Goal: Find specific page/section: Find specific page/section

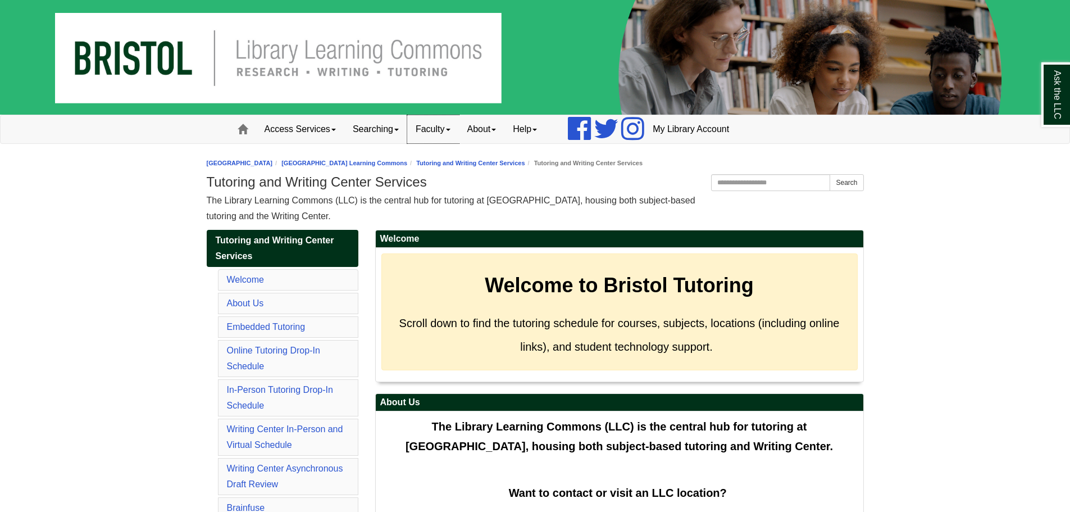
click at [457, 127] on link "Faculty" at bounding box center [433, 129] width 52 height 28
click at [502, 133] on link "About" at bounding box center [482, 129] width 46 height 28
click at [524, 125] on link "Help" at bounding box center [524, 129] width 41 height 28
click at [399, 133] on link "Searching" at bounding box center [375, 129] width 63 height 28
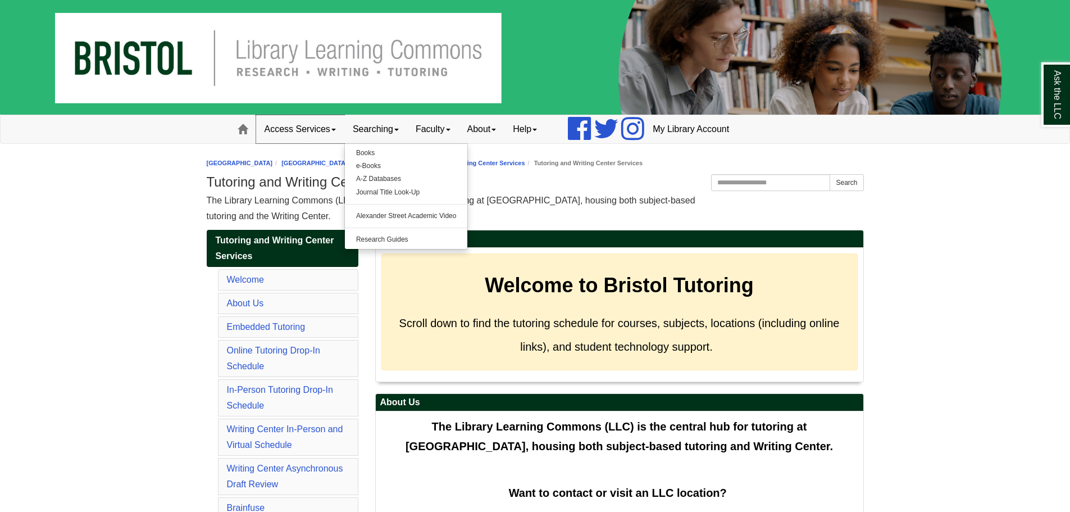
click at [336, 131] on link "Access Services" at bounding box center [300, 129] width 88 height 28
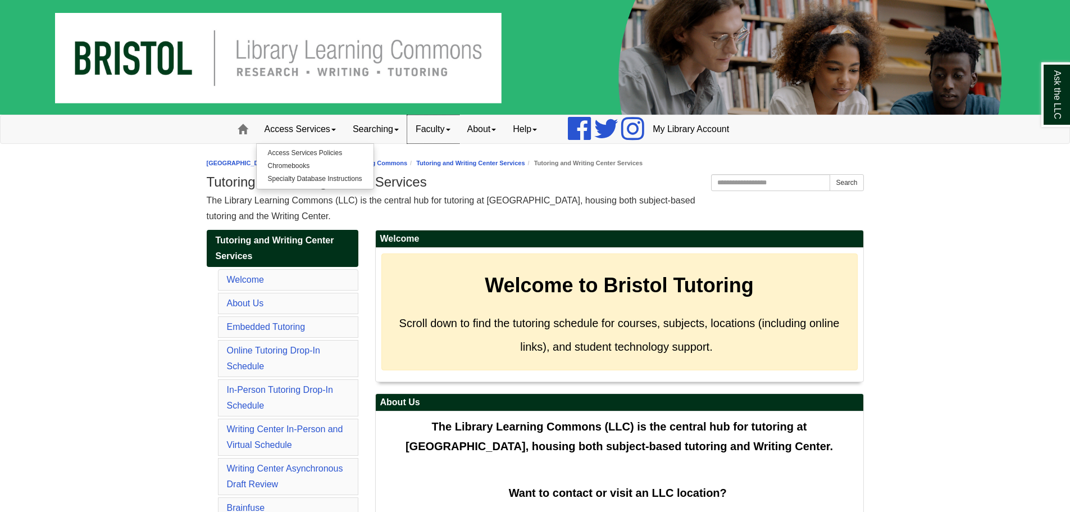
click at [434, 122] on link "Faculty" at bounding box center [433, 129] width 52 height 28
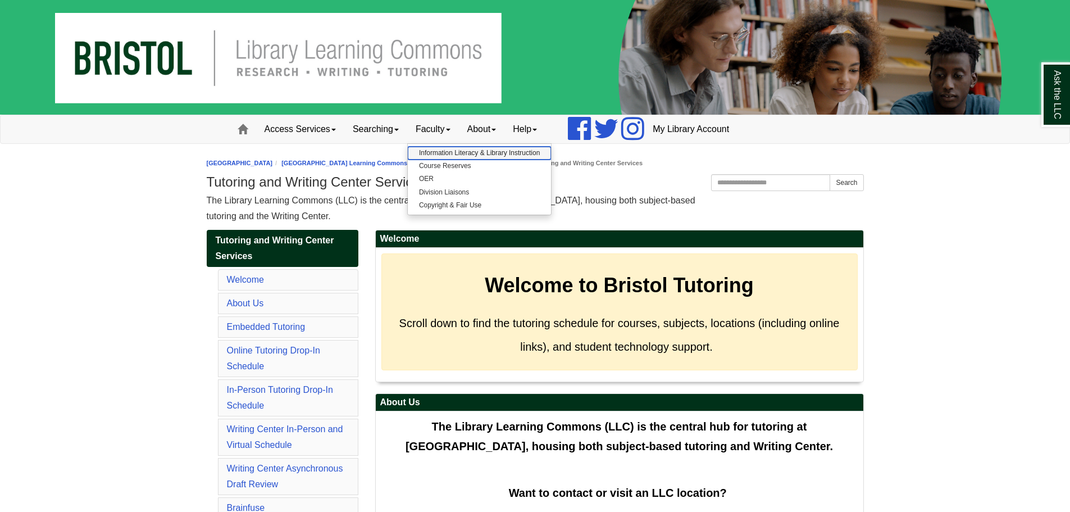
click at [449, 154] on link "Information Literacy & Library Instruction" at bounding box center [479, 153] width 143 height 13
click at [493, 134] on link "About" at bounding box center [482, 129] width 46 height 28
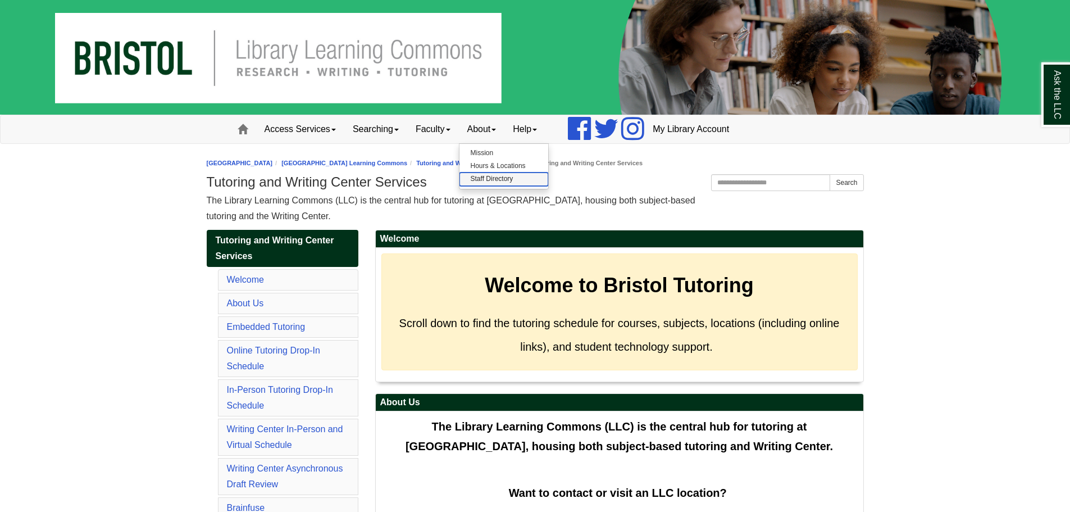
click at [498, 181] on link "Staff Directory" at bounding box center [503, 178] width 89 height 13
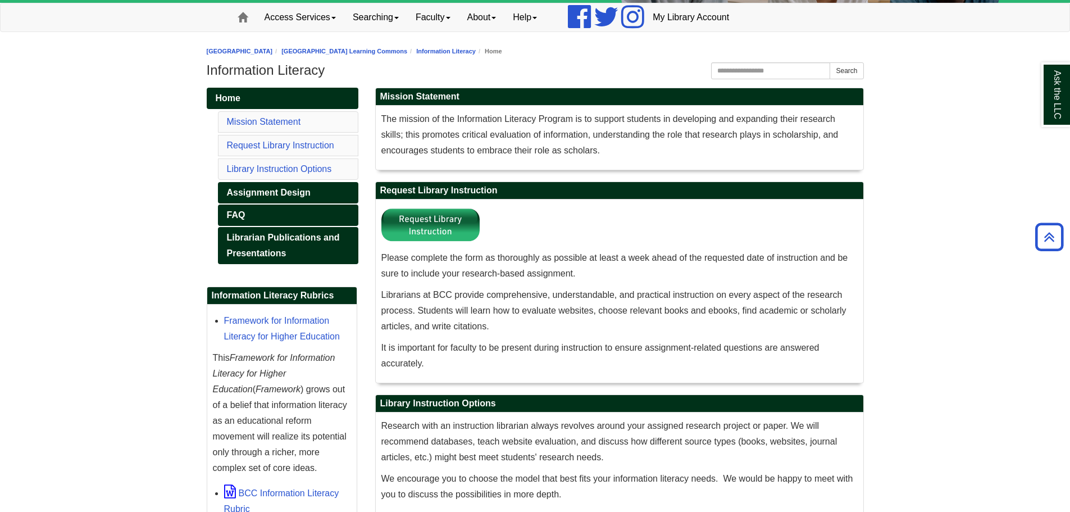
scroll to position [84, 0]
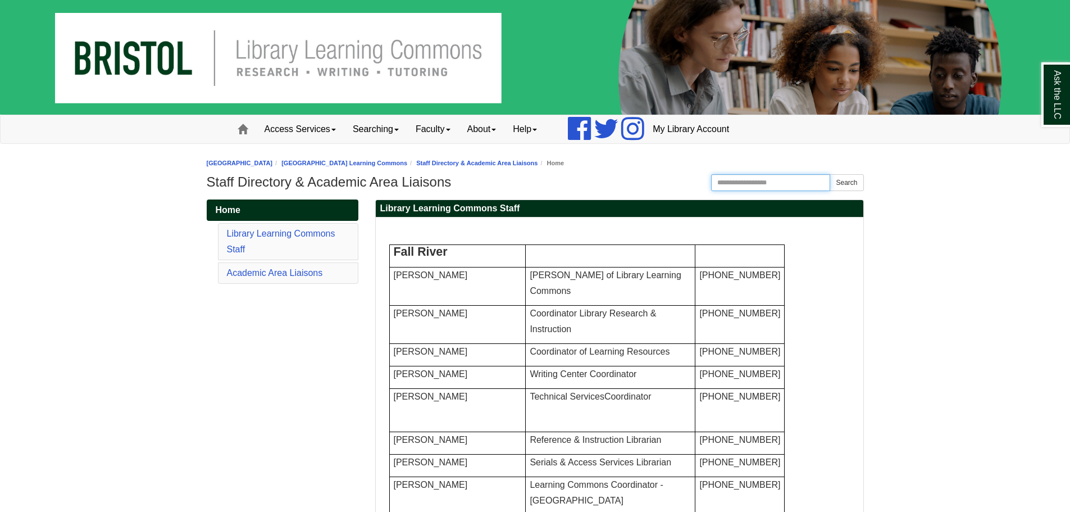
click at [769, 186] on input "Search the Website" at bounding box center [771, 182] width 120 height 17
type input "**********"
click at [830, 174] on button "Search" at bounding box center [847, 182] width 34 height 17
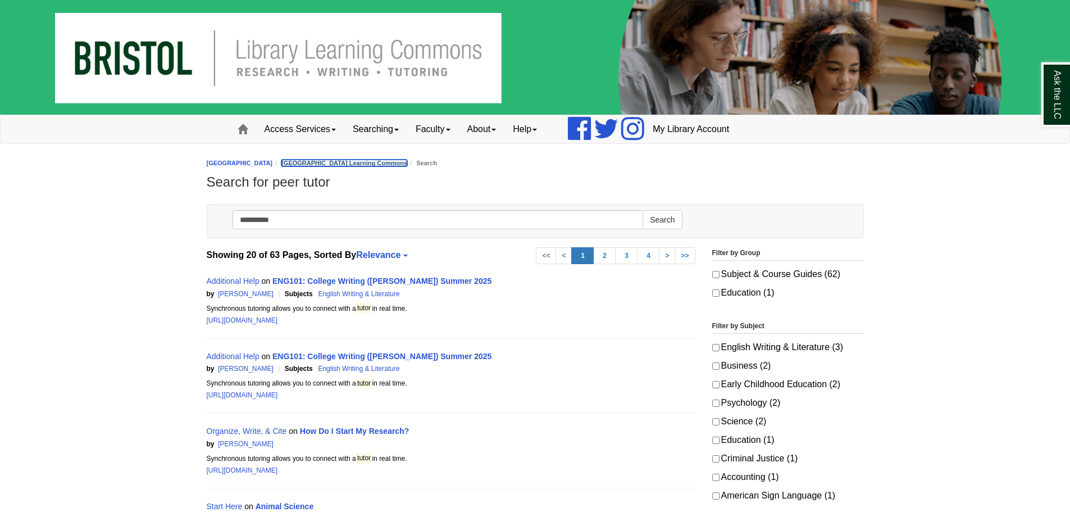
click at [400, 165] on link "[GEOGRAPHIC_DATA] Learning Commons" at bounding box center [344, 163] width 126 height 7
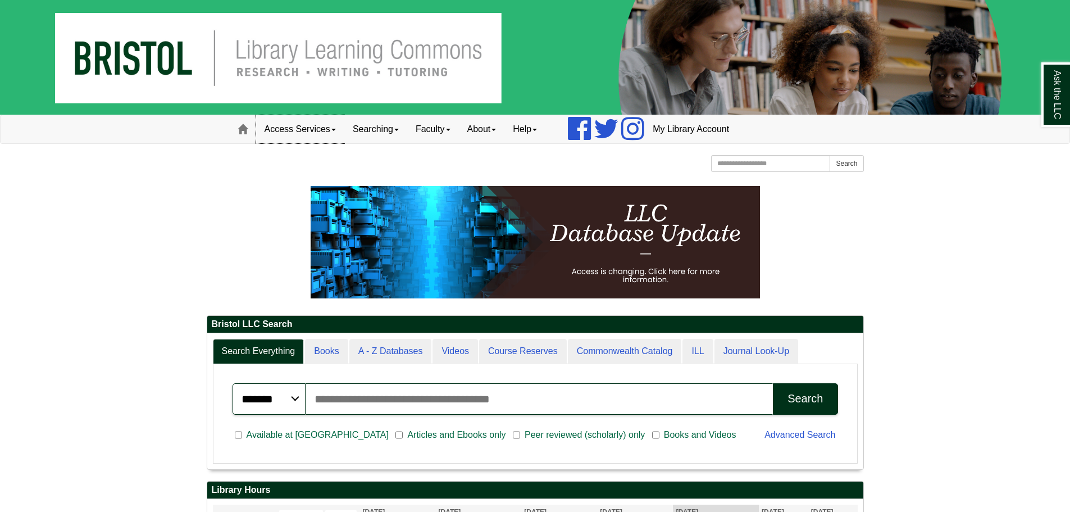
click at [288, 124] on link "Access Services" at bounding box center [300, 129] width 88 height 28
click at [375, 137] on link "Searching" at bounding box center [375, 129] width 63 height 28
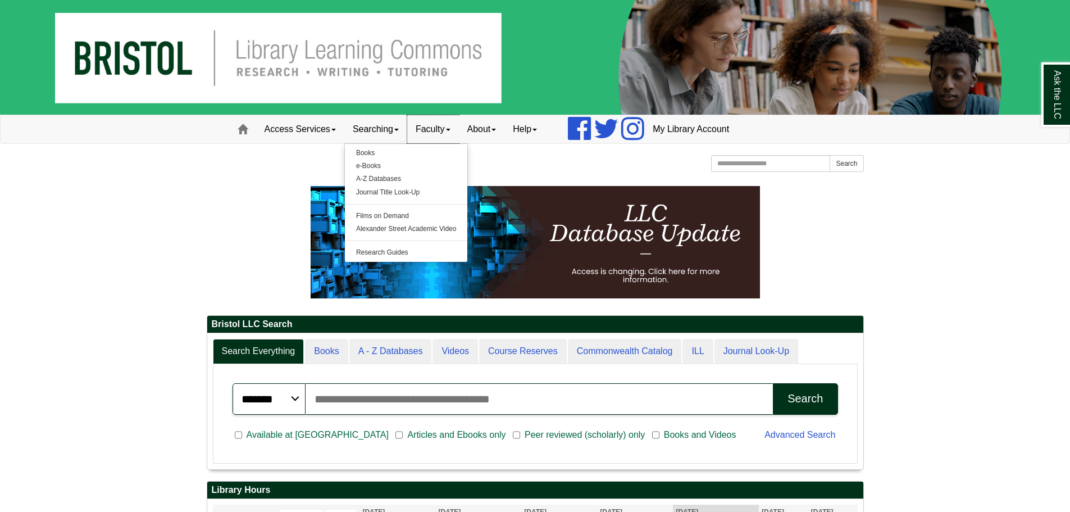
click at [432, 137] on link "Faculty" at bounding box center [433, 129] width 52 height 28
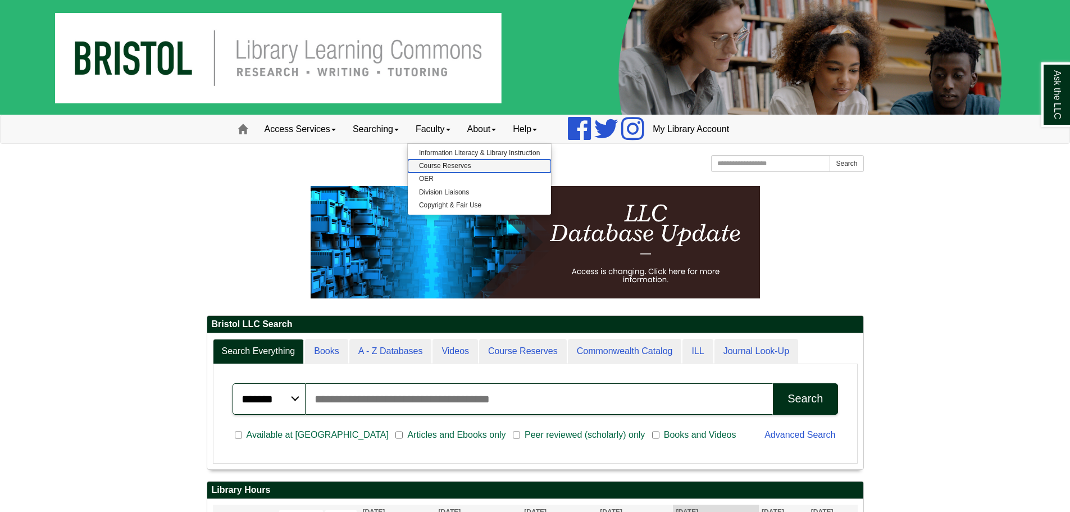
click at [454, 166] on link "Course Reserves" at bounding box center [479, 166] width 143 height 13
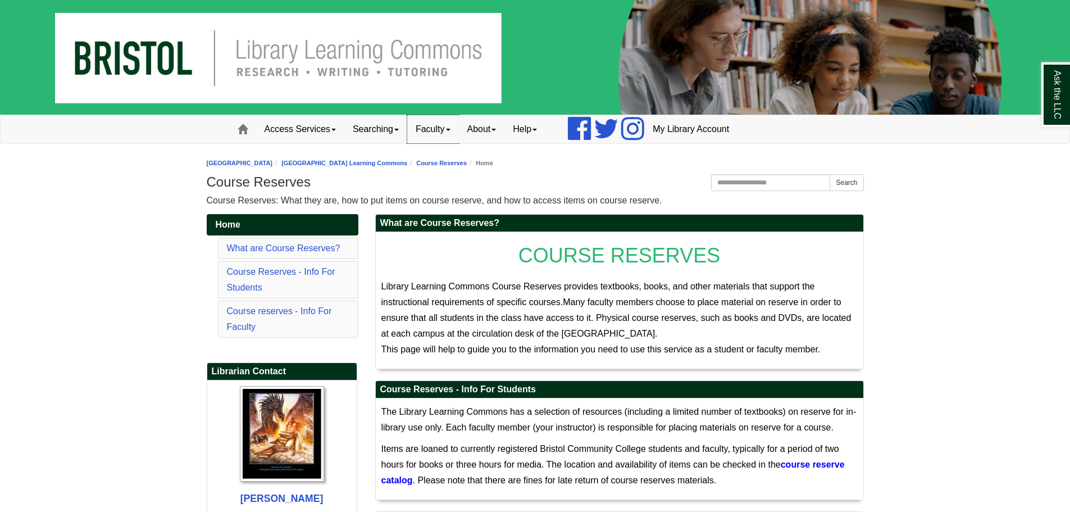
click at [443, 137] on link "Faculty" at bounding box center [433, 129] width 52 height 28
click at [450, 178] on link "OER" at bounding box center [479, 178] width 143 height 13
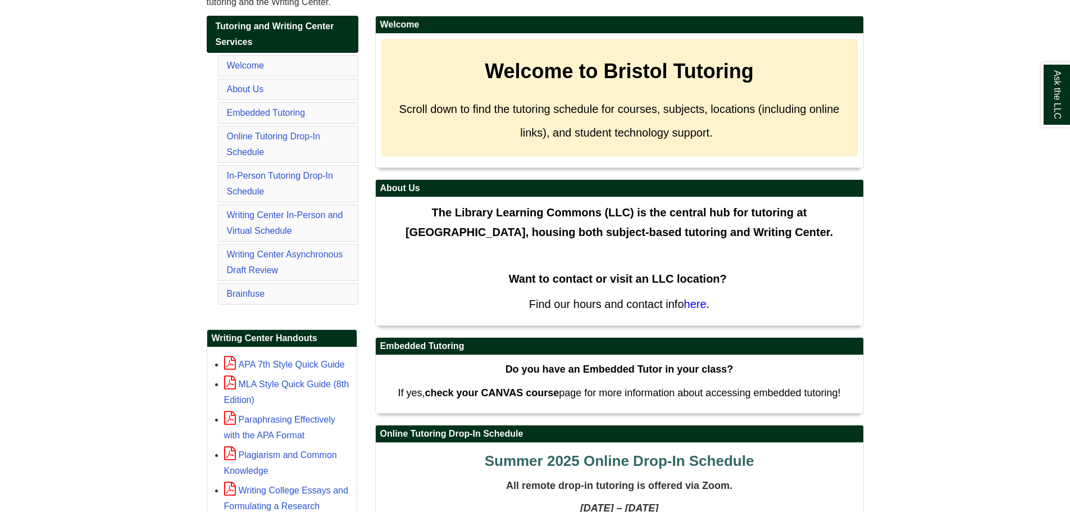
scroll to position [281, 0]
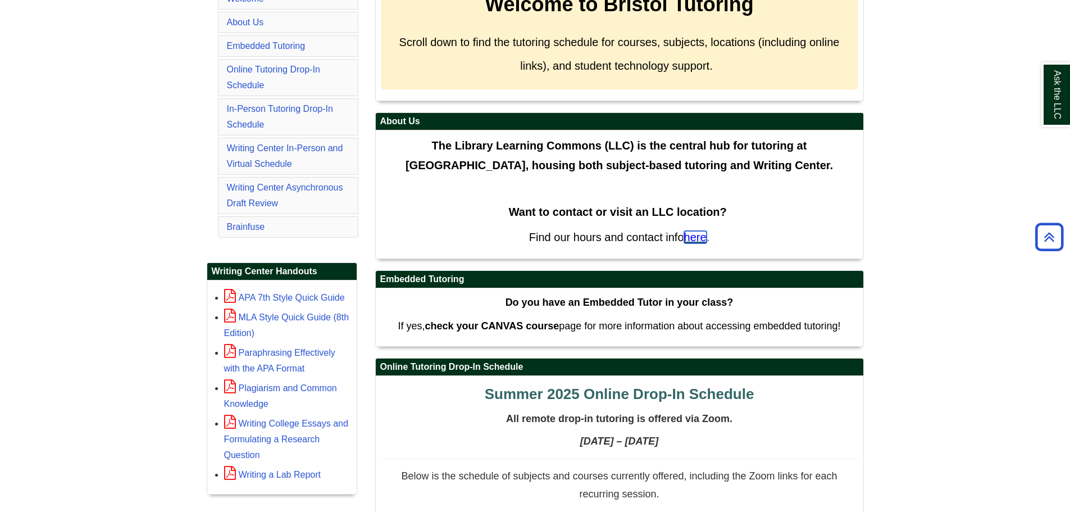
click at [698, 242] on span "here" at bounding box center [695, 237] width 22 height 12
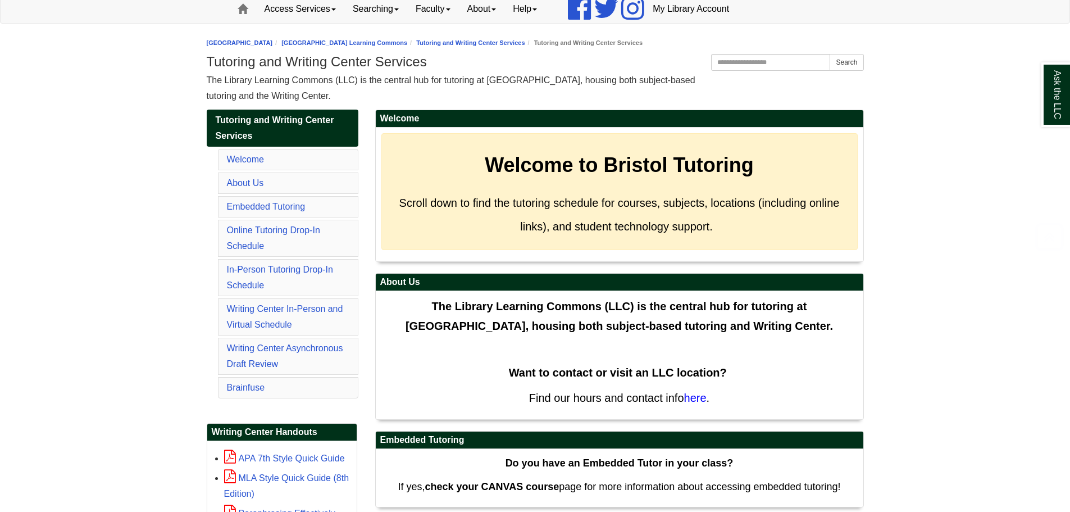
scroll to position [169, 0]
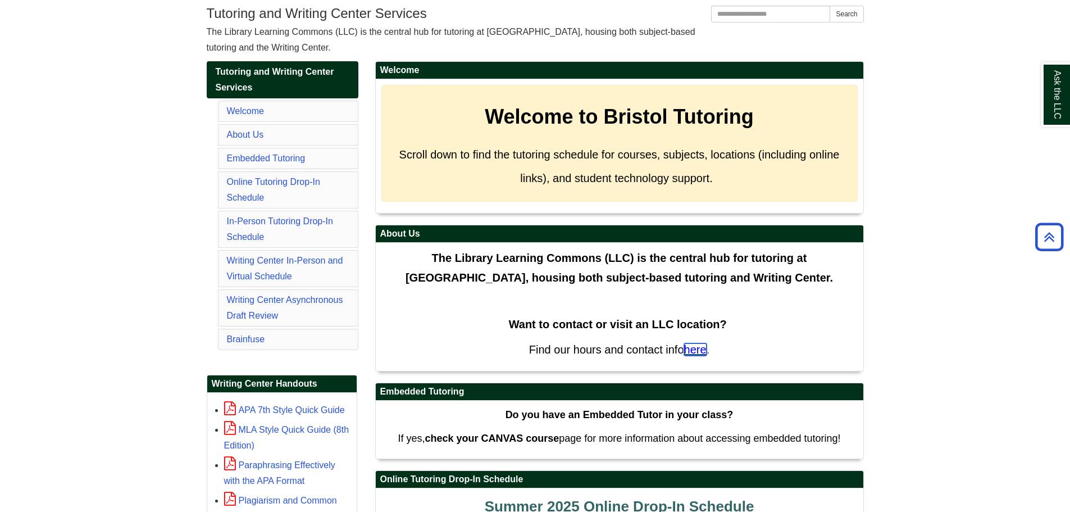
click at [696, 349] on span "here" at bounding box center [695, 349] width 22 height 12
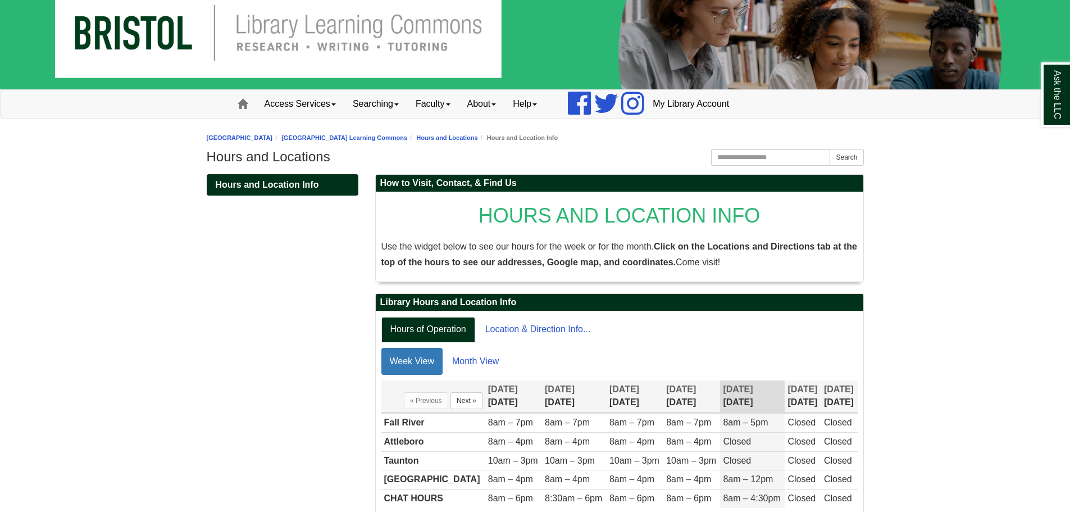
scroll to position [79, 0]
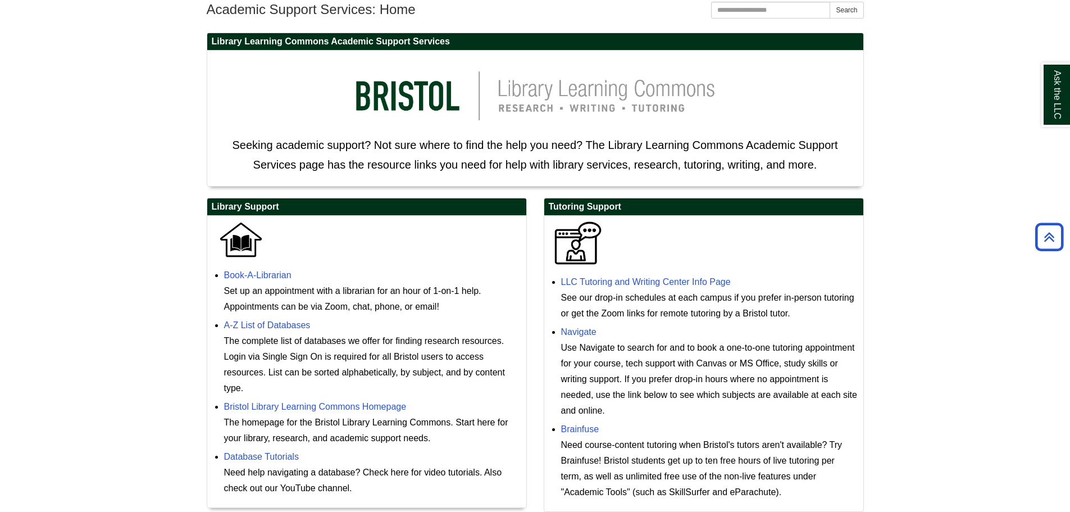
scroll to position [115, 0]
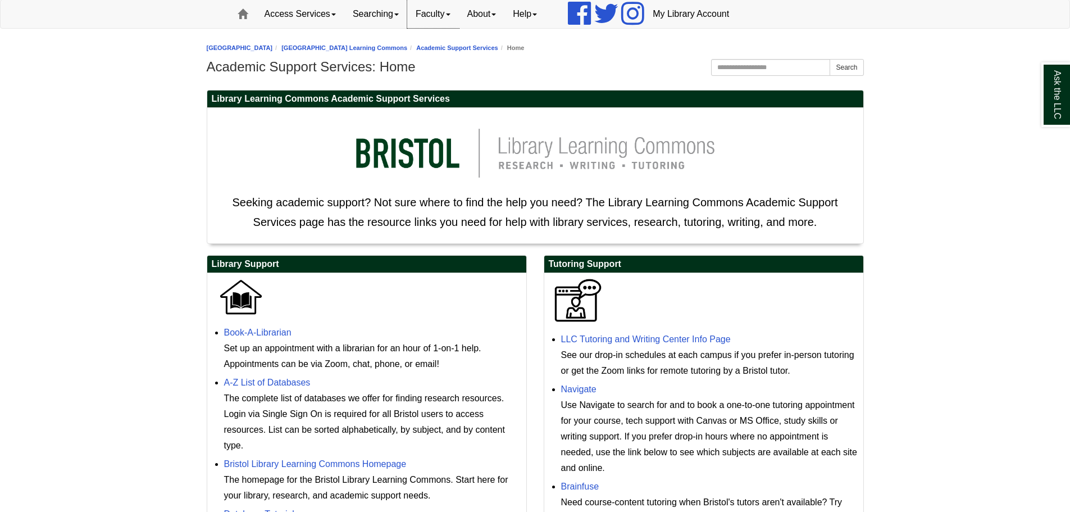
click at [434, 19] on link "Faculty" at bounding box center [433, 14] width 52 height 28
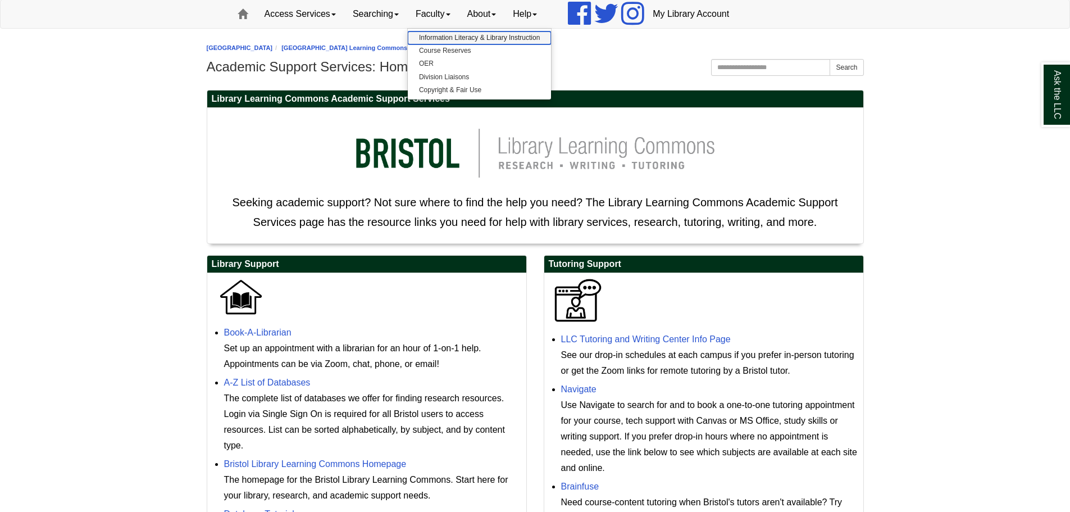
click at [491, 40] on link "Information Literacy & Library Instruction" at bounding box center [479, 37] width 143 height 13
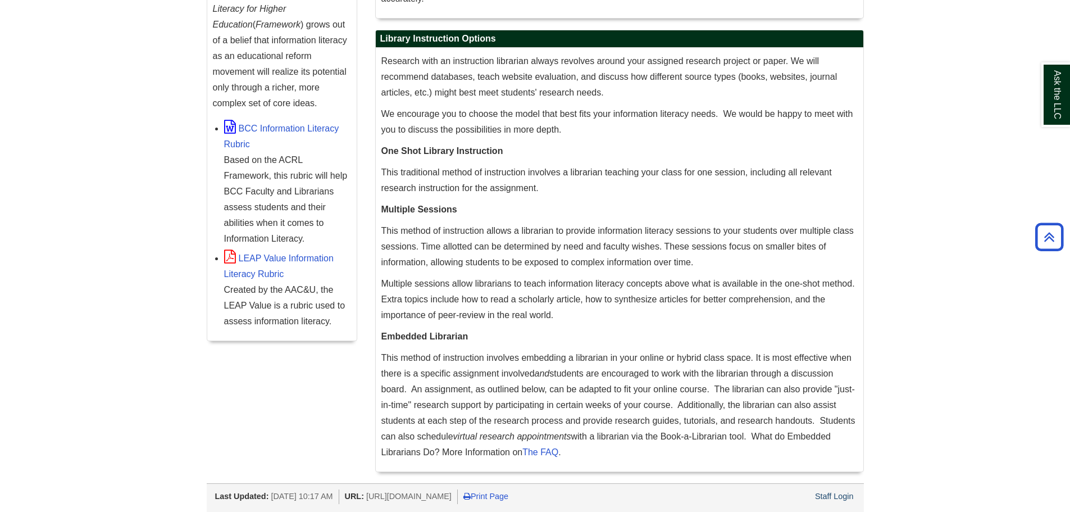
scroll to position [477, 0]
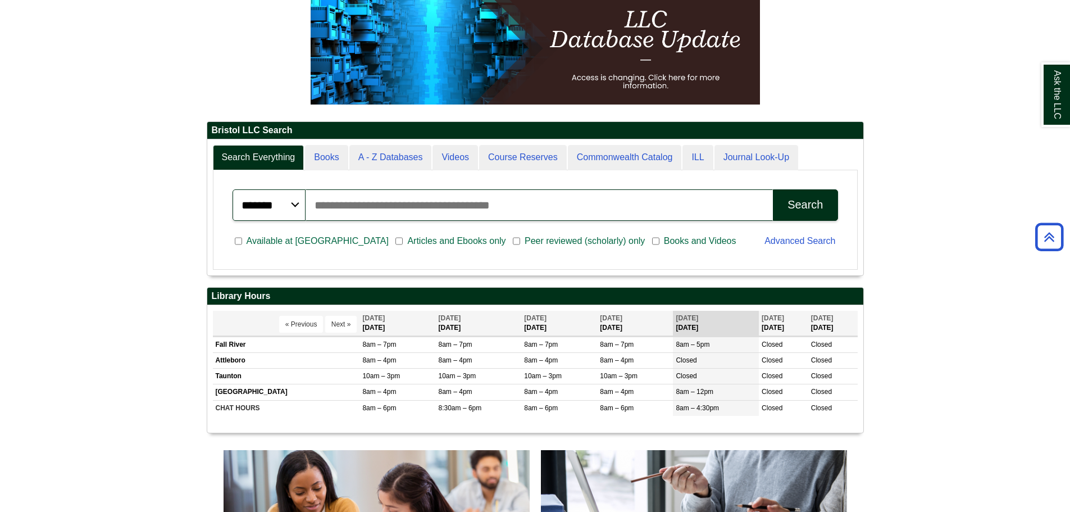
scroll to position [135, 656]
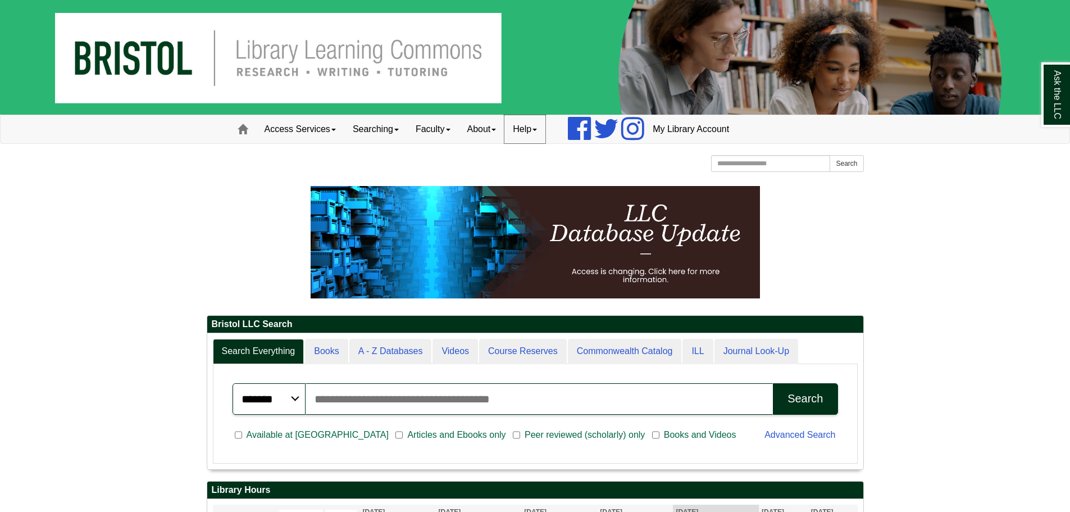
click at [542, 132] on link "Help" at bounding box center [524, 129] width 41 height 28
click at [505, 133] on link "About" at bounding box center [482, 129] width 46 height 28
click at [456, 133] on link "Faculty" at bounding box center [433, 129] width 52 height 28
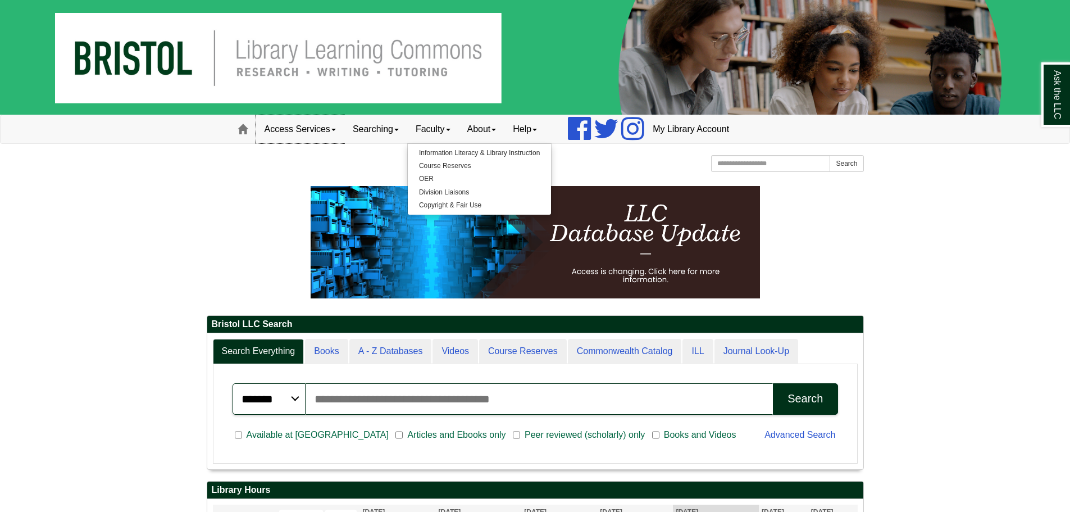
click at [327, 133] on link "Access Services" at bounding box center [300, 129] width 88 height 28
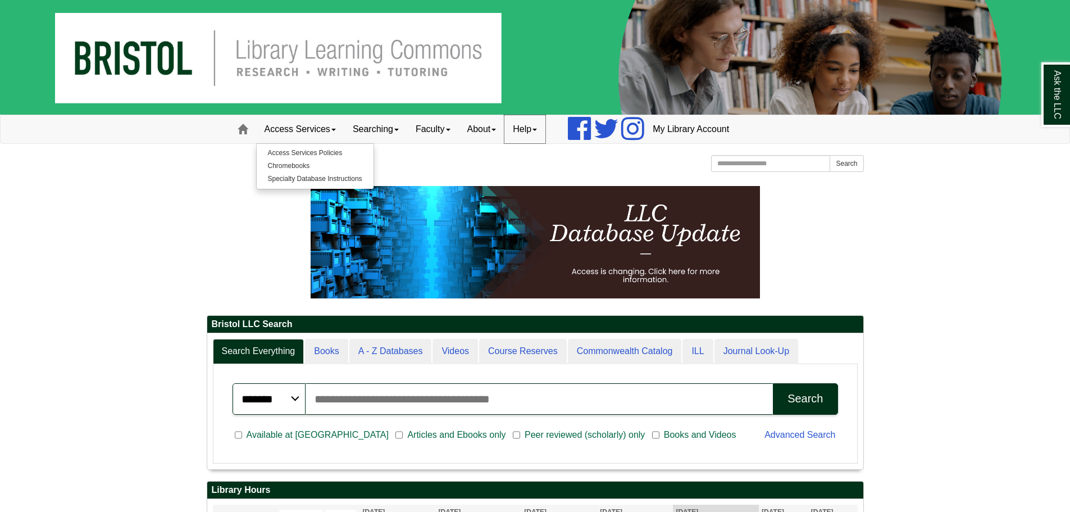
click at [529, 127] on link "Help" at bounding box center [524, 129] width 41 height 28
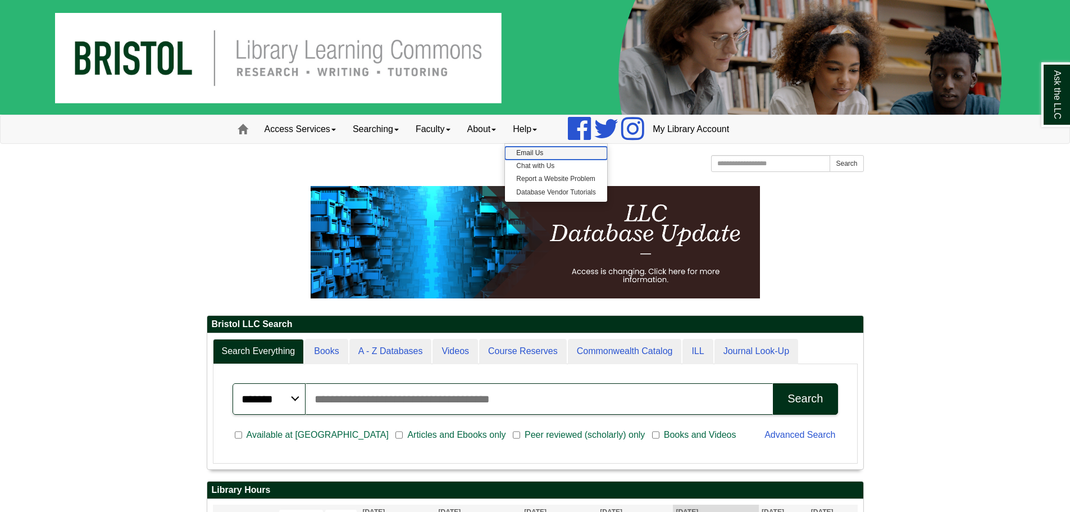
click at [550, 155] on link "Email Us" at bounding box center [556, 153] width 102 height 13
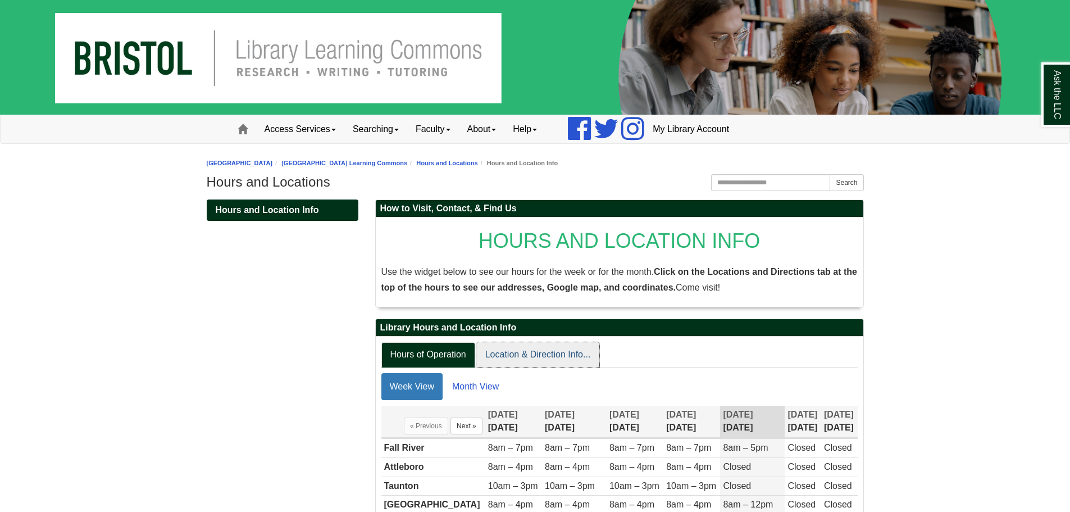
click at [543, 354] on link "Location & Direction Info..." at bounding box center [538, 354] width 124 height 25
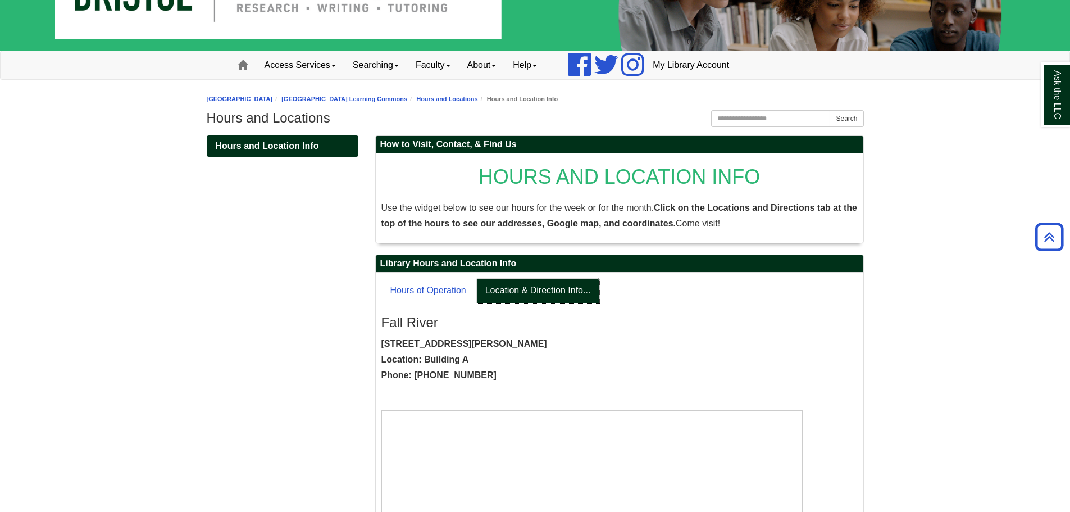
scroll to position [47, 0]
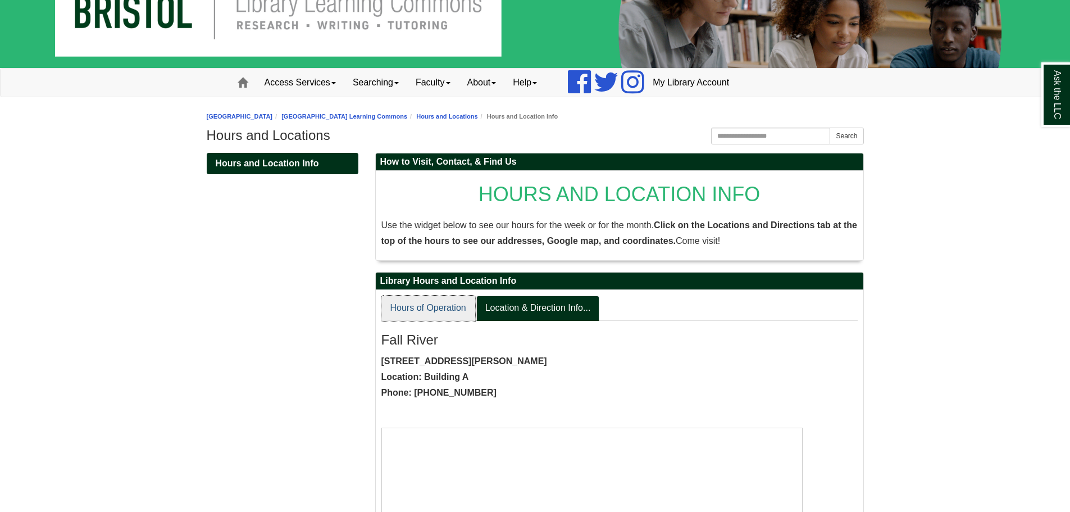
click at [448, 304] on link "Hours of Operation" at bounding box center [428, 307] width 94 height 25
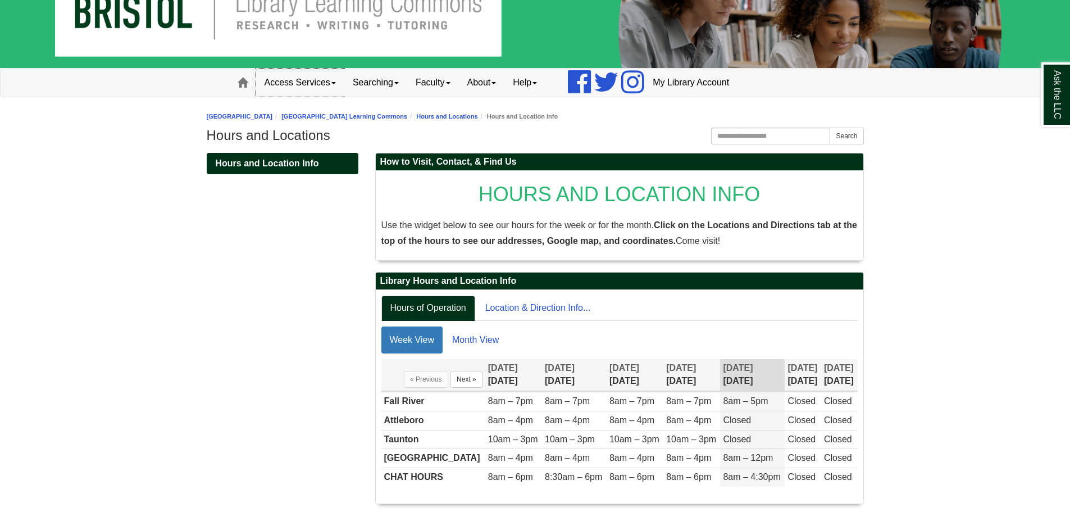
click at [322, 88] on link "Access Services" at bounding box center [300, 83] width 88 height 28
click at [316, 133] on link "Specialty Database Instructions" at bounding box center [315, 132] width 117 height 13
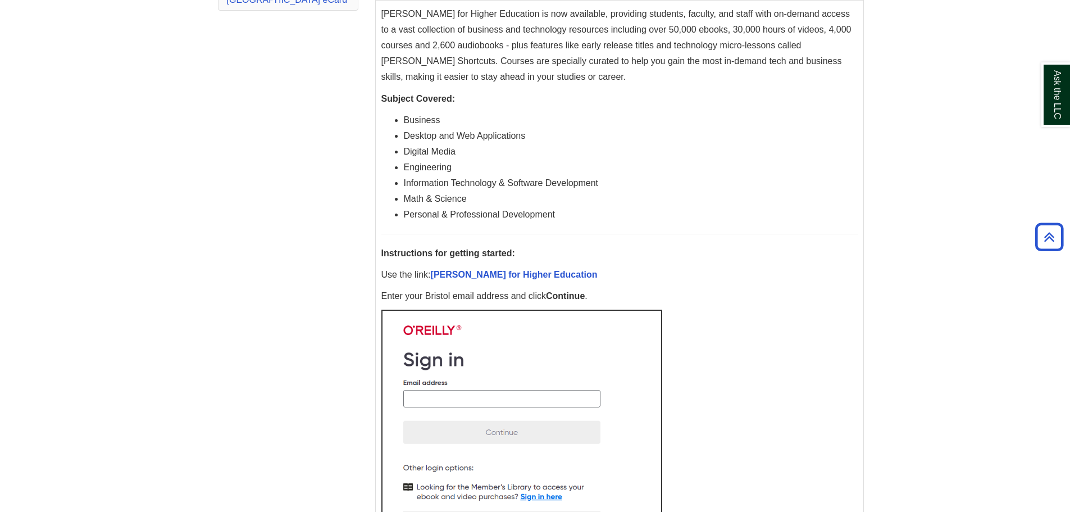
scroll to position [85, 0]
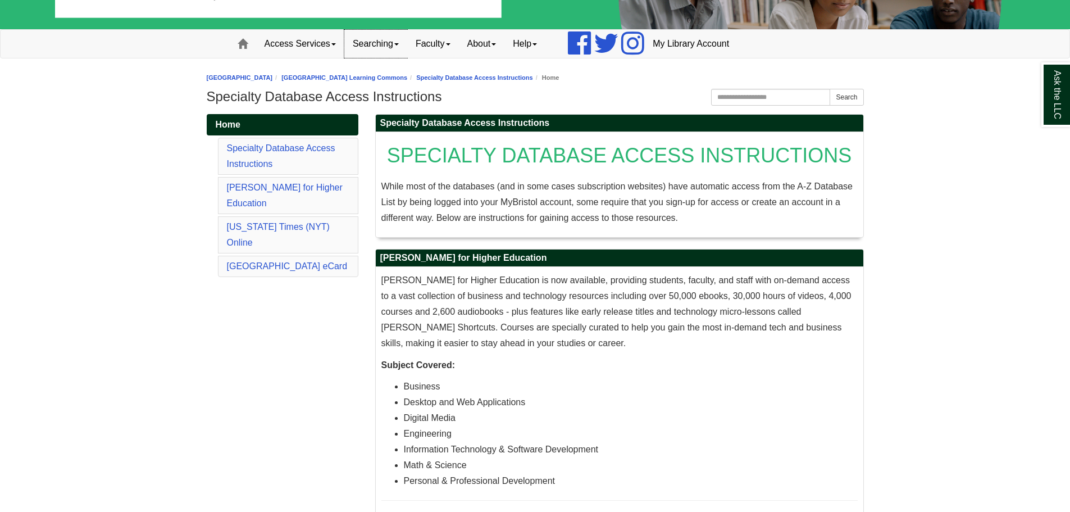
click at [397, 53] on link "Searching" at bounding box center [375, 44] width 63 height 28
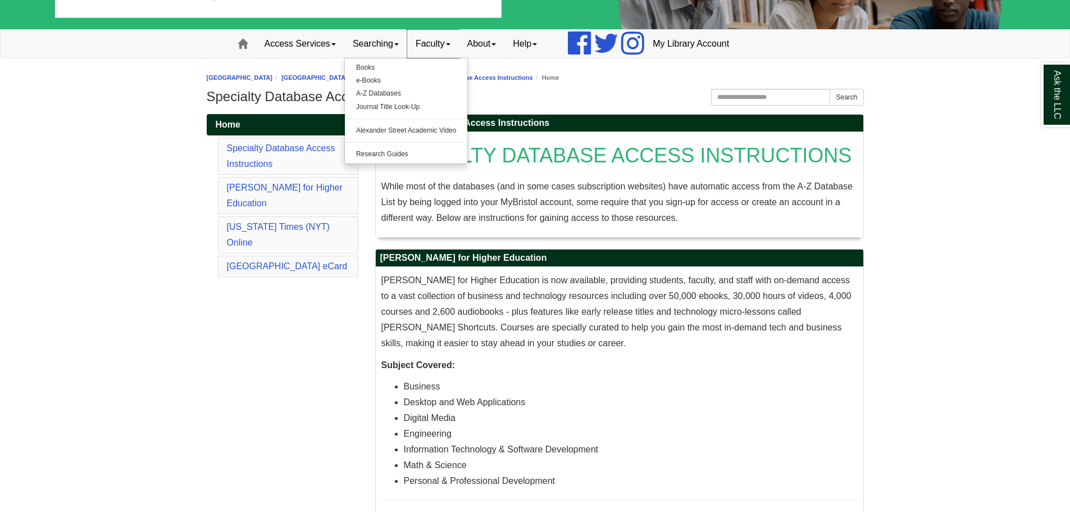
click at [444, 43] on link "Faculty" at bounding box center [433, 44] width 52 height 28
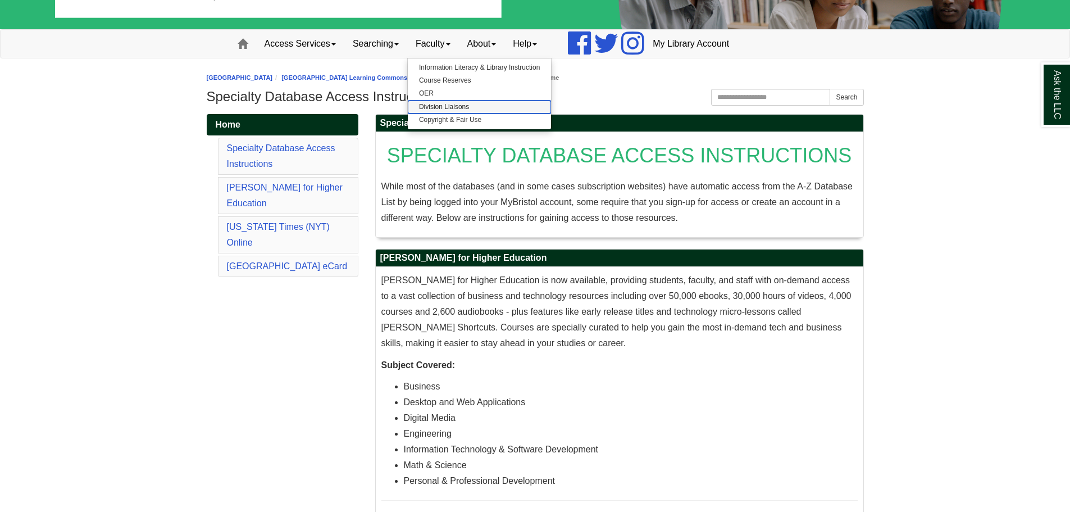
click at [462, 102] on link "Division Liaisons" at bounding box center [479, 107] width 143 height 13
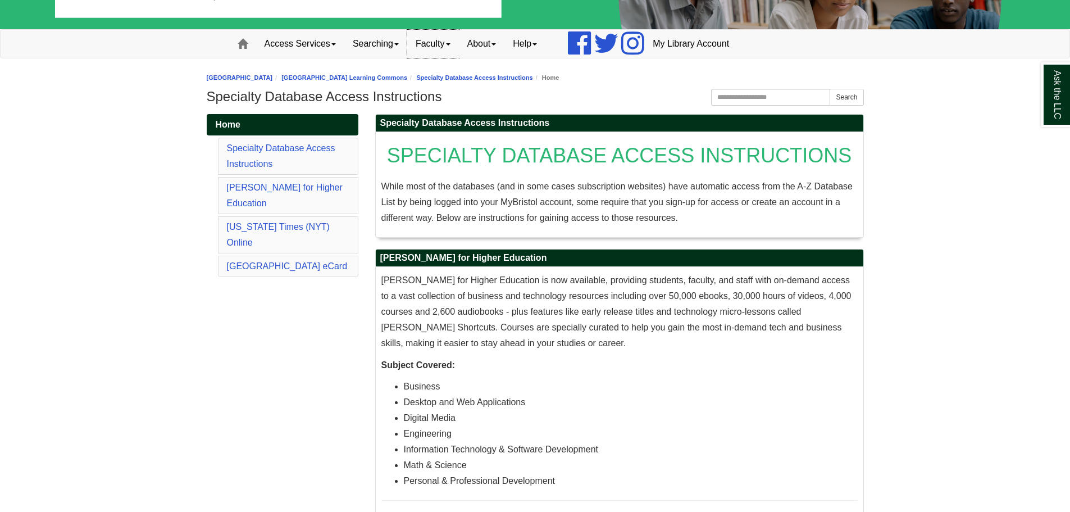
click at [449, 45] on link "Faculty" at bounding box center [433, 44] width 52 height 28
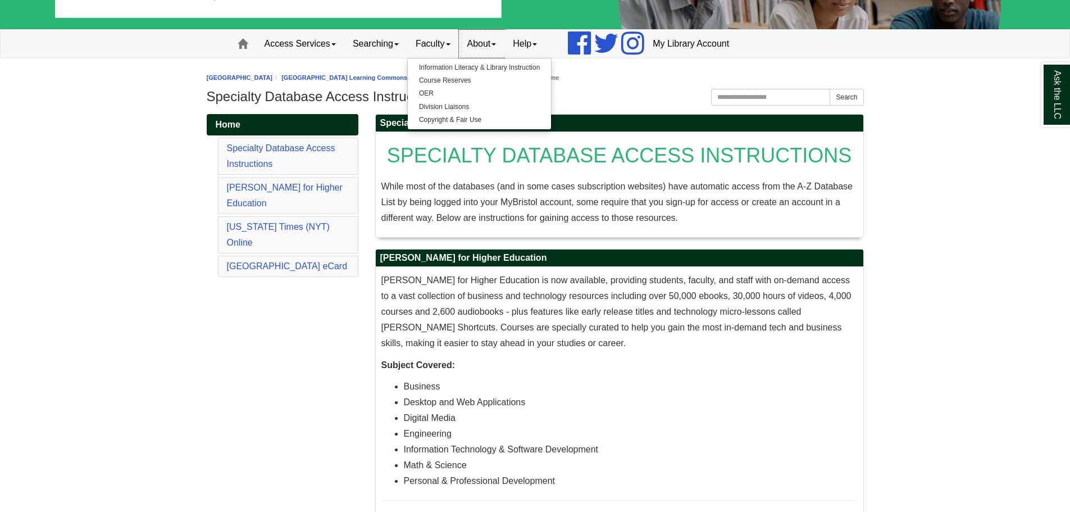
click at [479, 42] on link "About" at bounding box center [482, 44] width 46 height 28
click at [521, 42] on link "Help" at bounding box center [524, 44] width 41 height 28
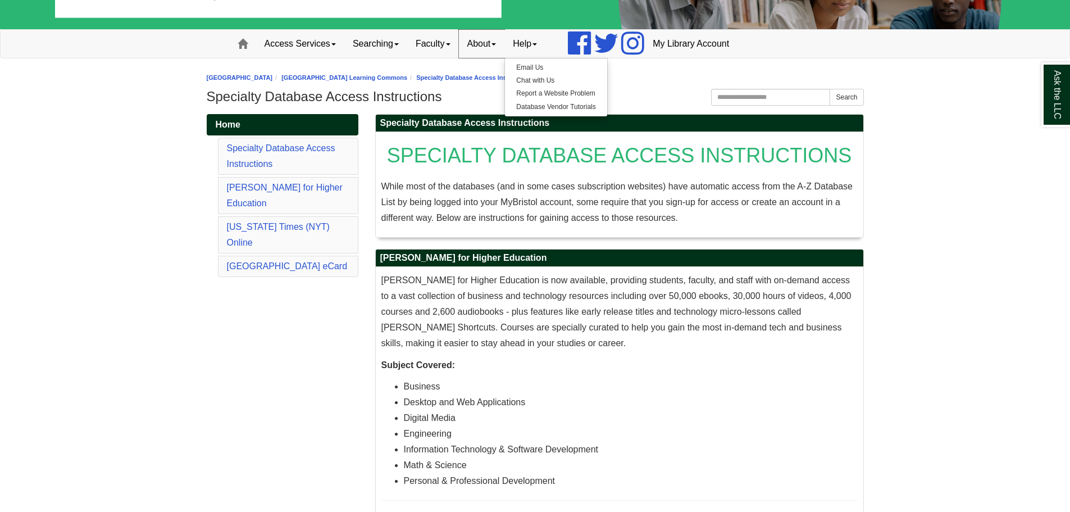
click at [500, 51] on link "About" at bounding box center [482, 44] width 46 height 28
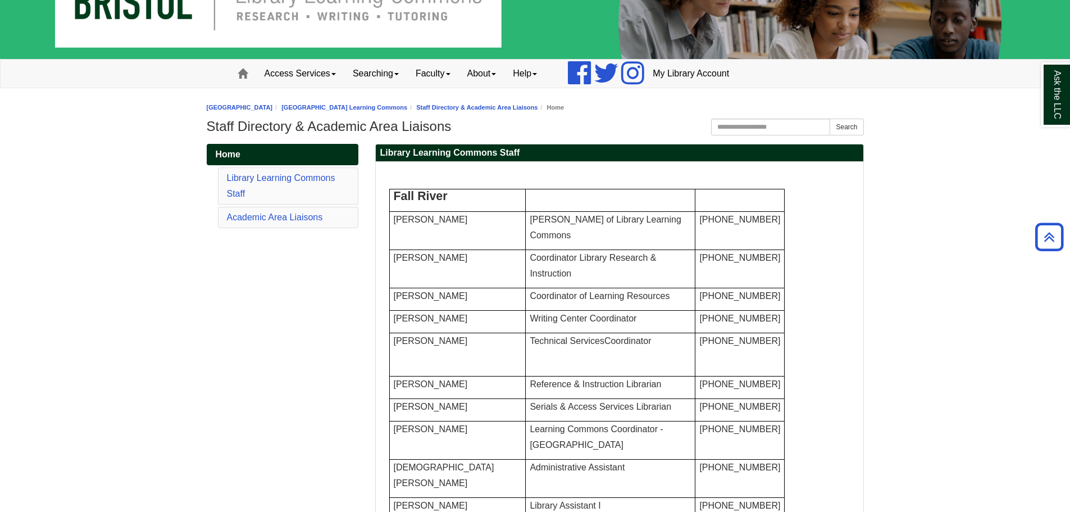
scroll to position [51, 0]
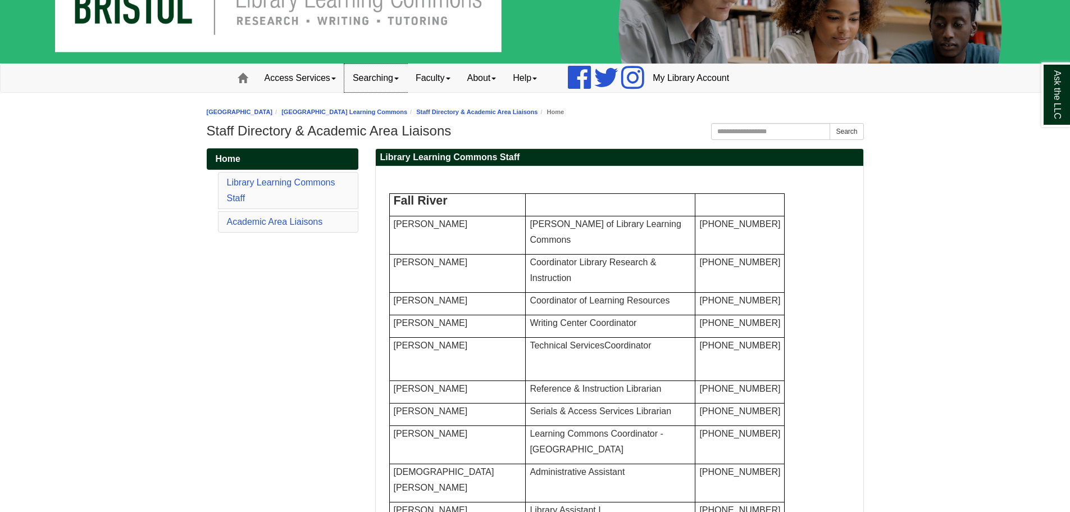
click at [368, 75] on link "Searching" at bounding box center [375, 78] width 63 height 28
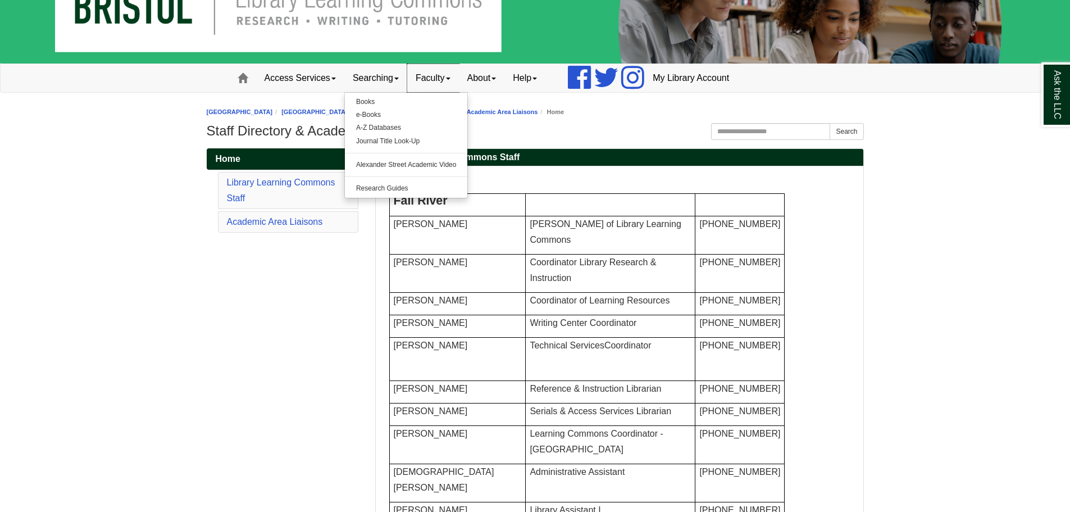
click at [445, 78] on link "Faculty" at bounding box center [433, 78] width 52 height 28
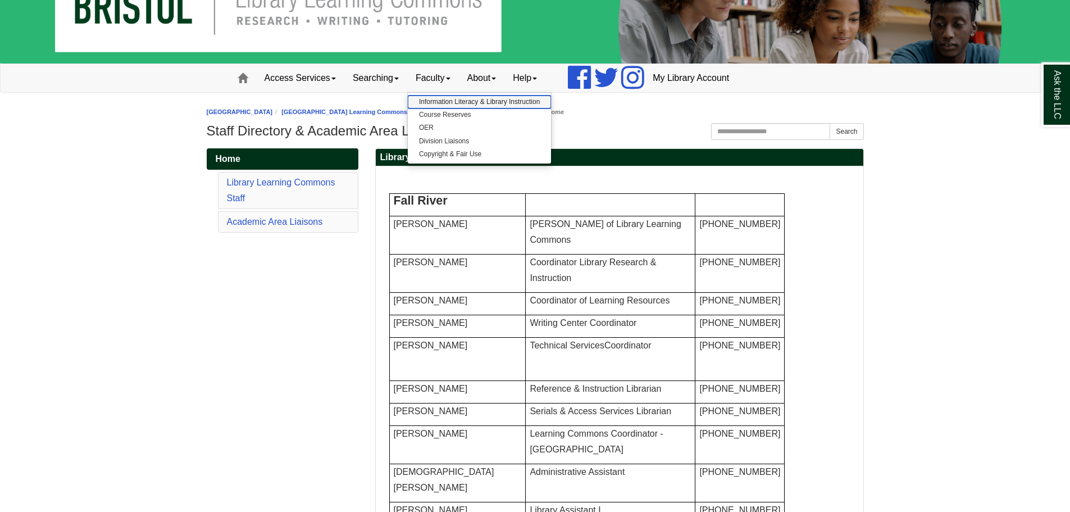
click at [498, 98] on link "Information Literacy & Library Instruction" at bounding box center [479, 101] width 143 height 13
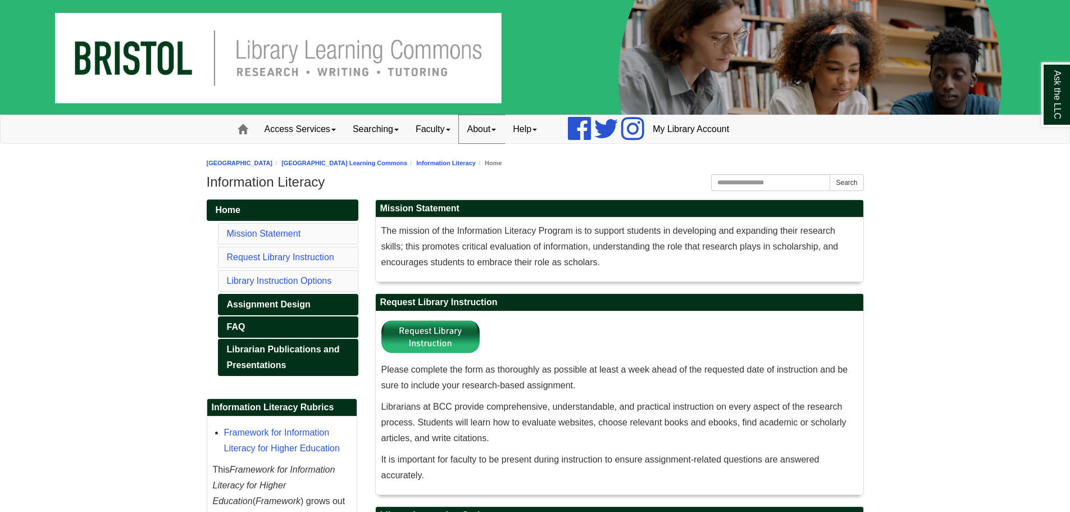
click at [494, 128] on link "About" at bounding box center [482, 129] width 46 height 28
click at [508, 176] on link "Staff Directory" at bounding box center [503, 178] width 89 height 13
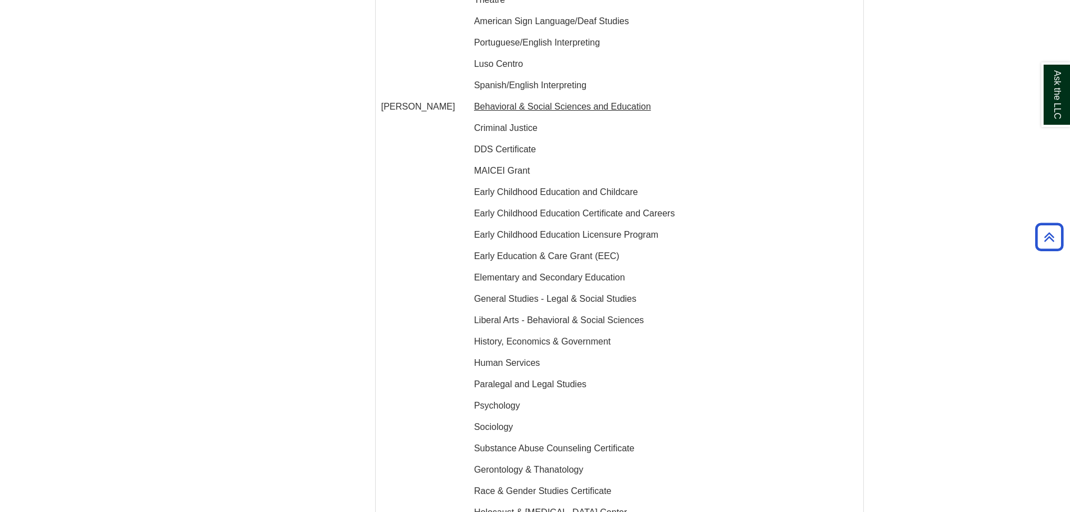
scroll to position [1177, 0]
